Goal: Find specific page/section: Find specific page/section

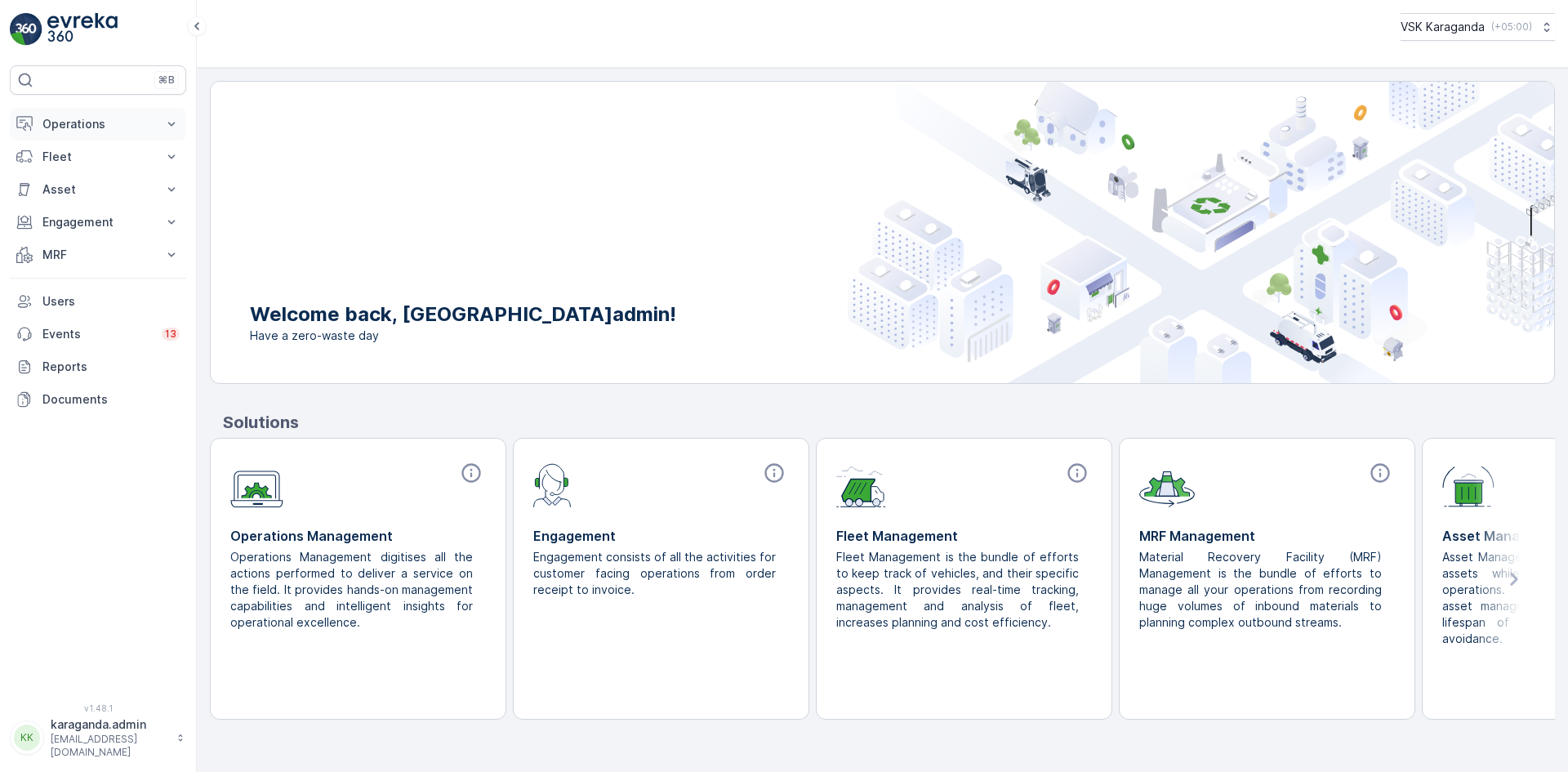
click at [64, 128] on p "Operations" at bounding box center [97, 124] width 111 height 17
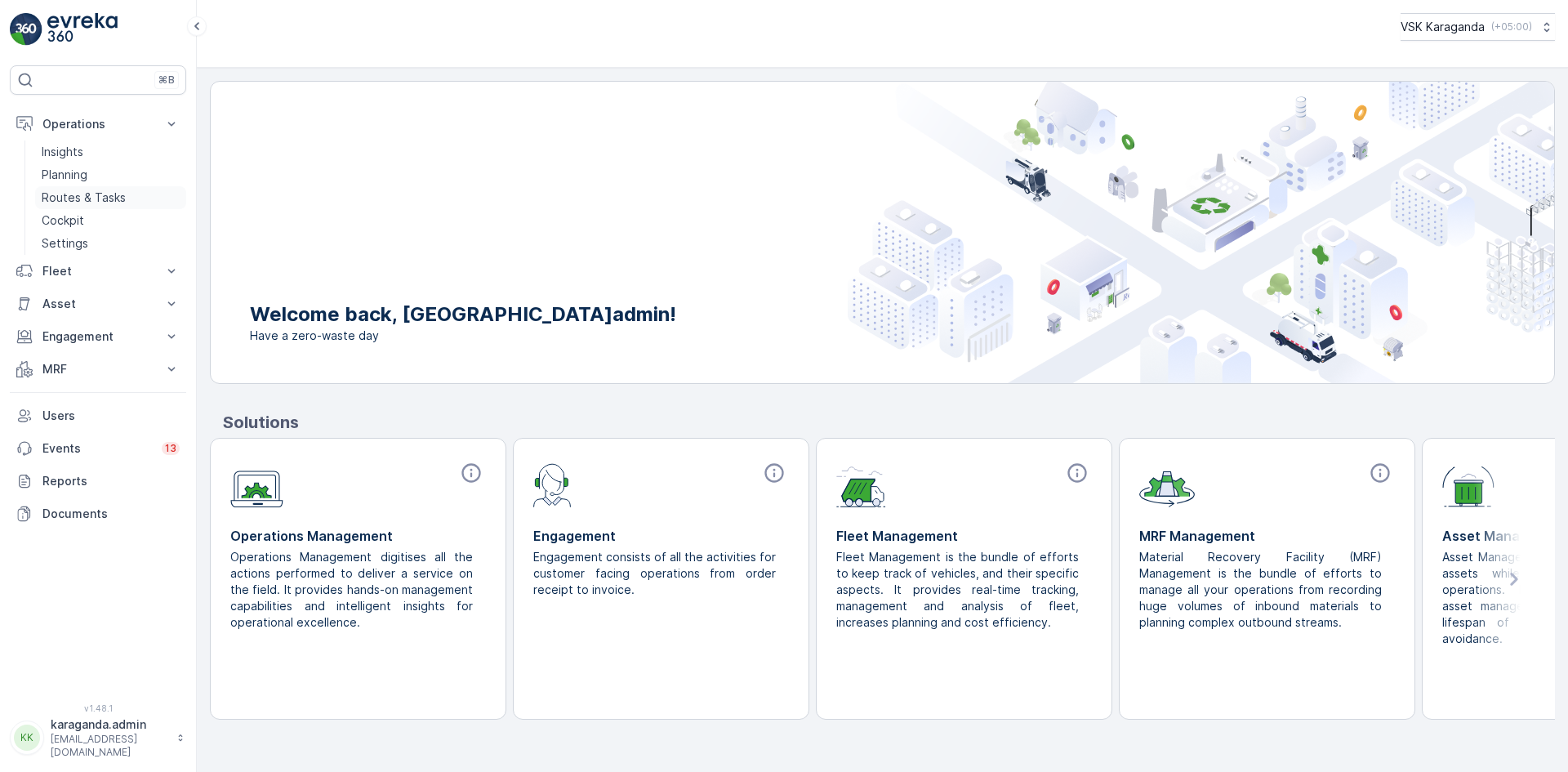
click at [69, 195] on p "Routes & Tasks" at bounding box center [84, 198] width 85 height 17
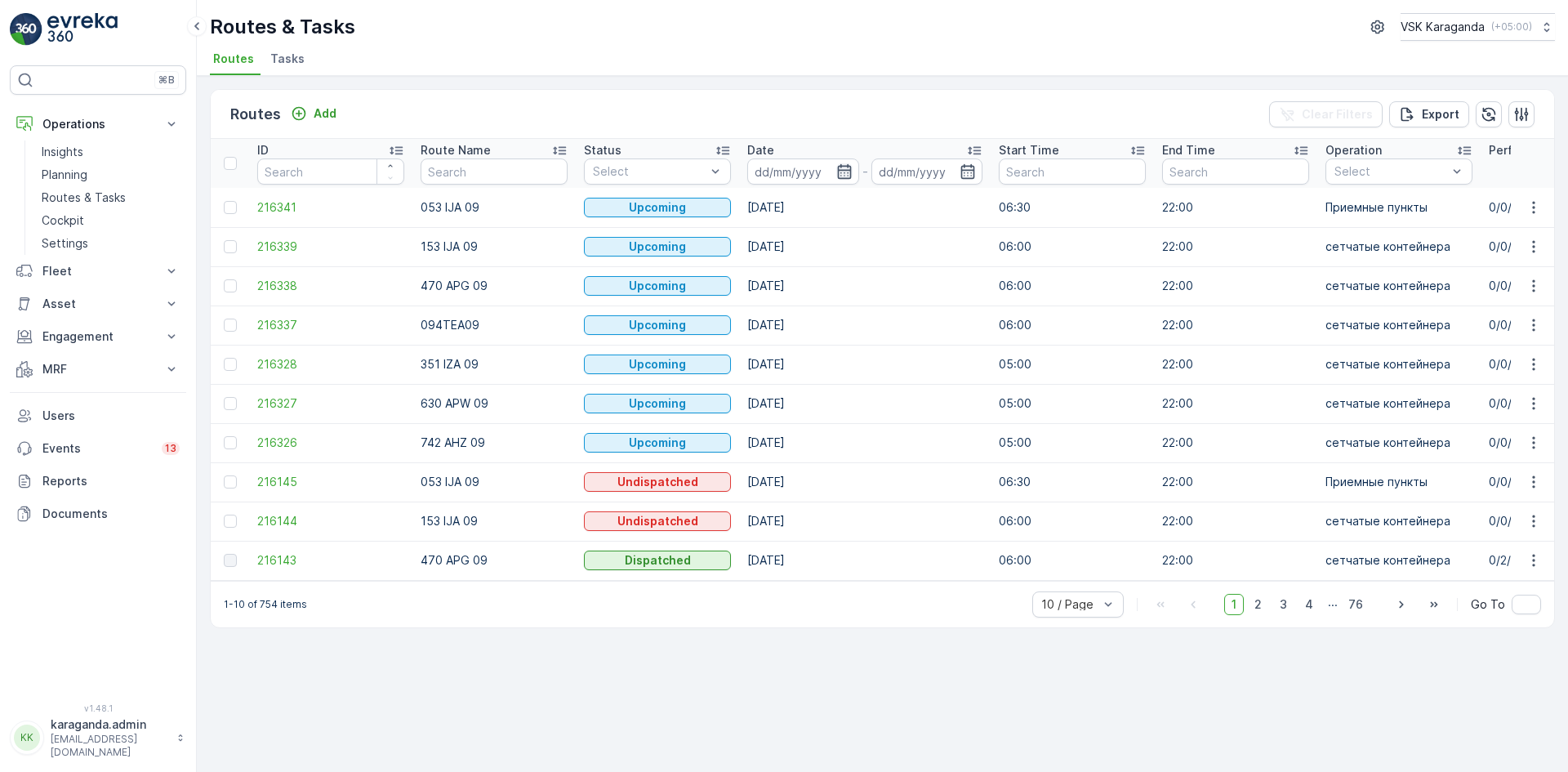
click at [843, 176] on icon "button" at bounding box center [845, 172] width 17 height 17
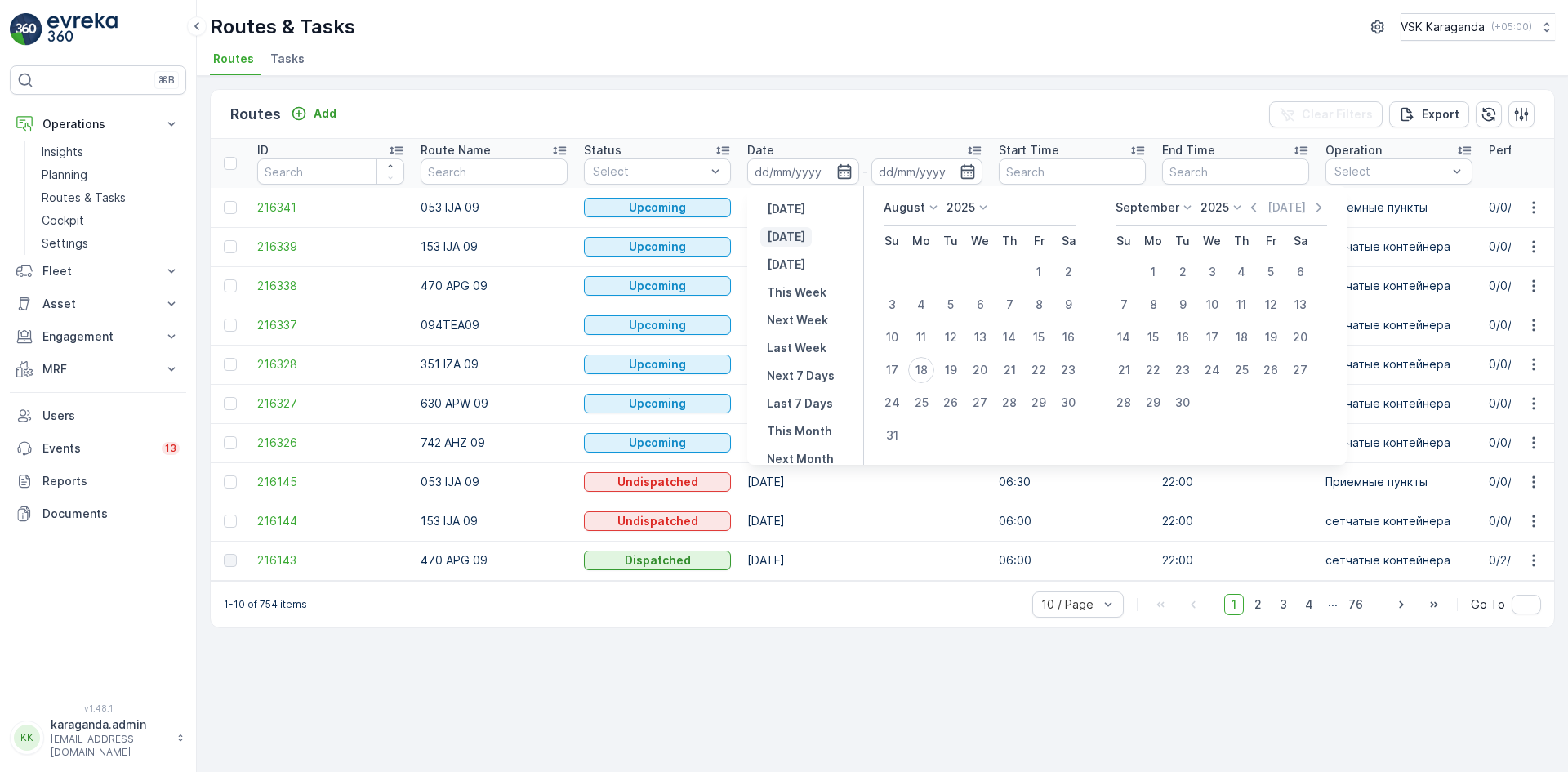
click at [784, 232] on p "[DATE]" at bounding box center [786, 237] width 39 height 17
type input "[DATE]"
